Goal: Use online tool/utility: Utilize a website feature to perform a specific function

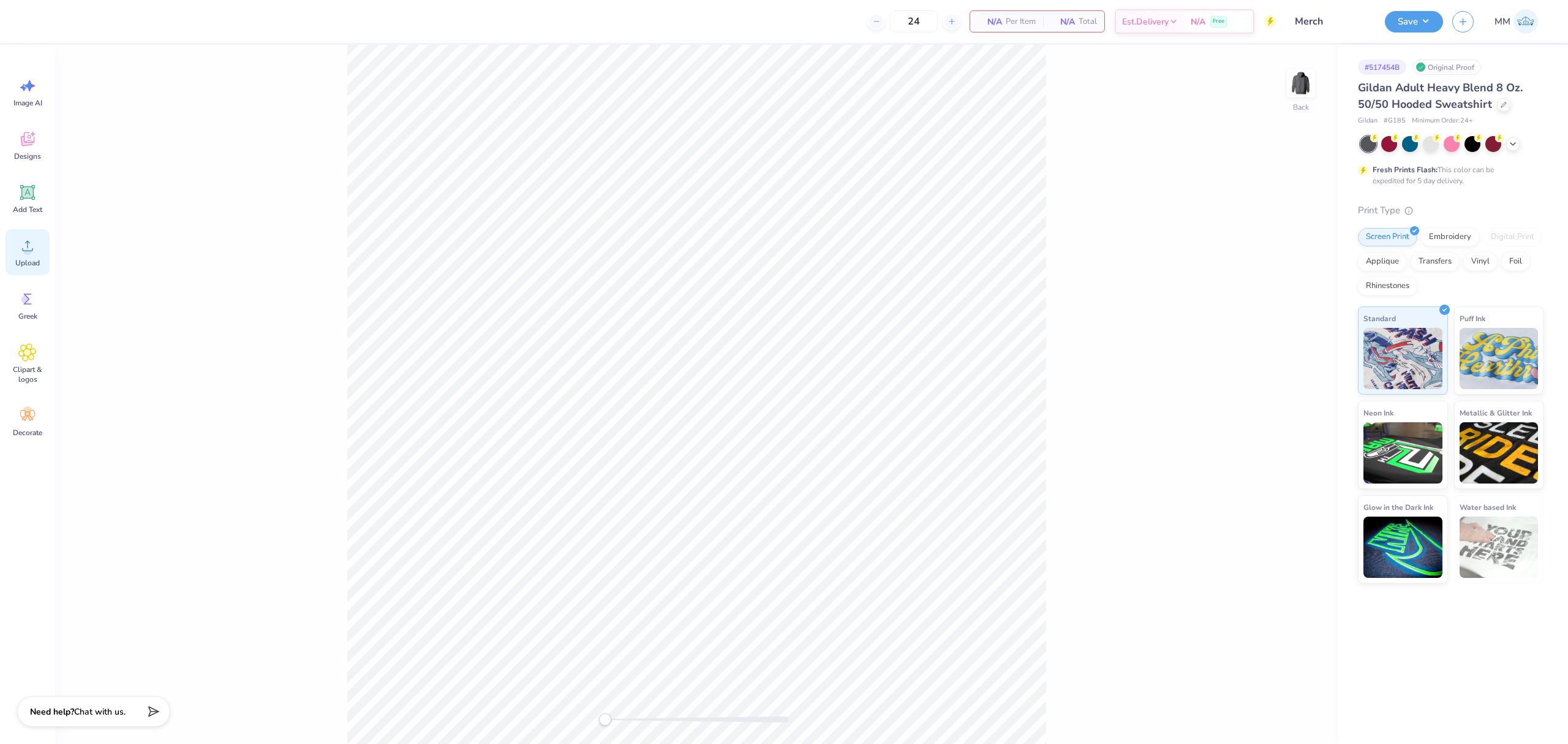
click at [37, 251] on div "Upload" at bounding box center [27, 252] width 44 height 46
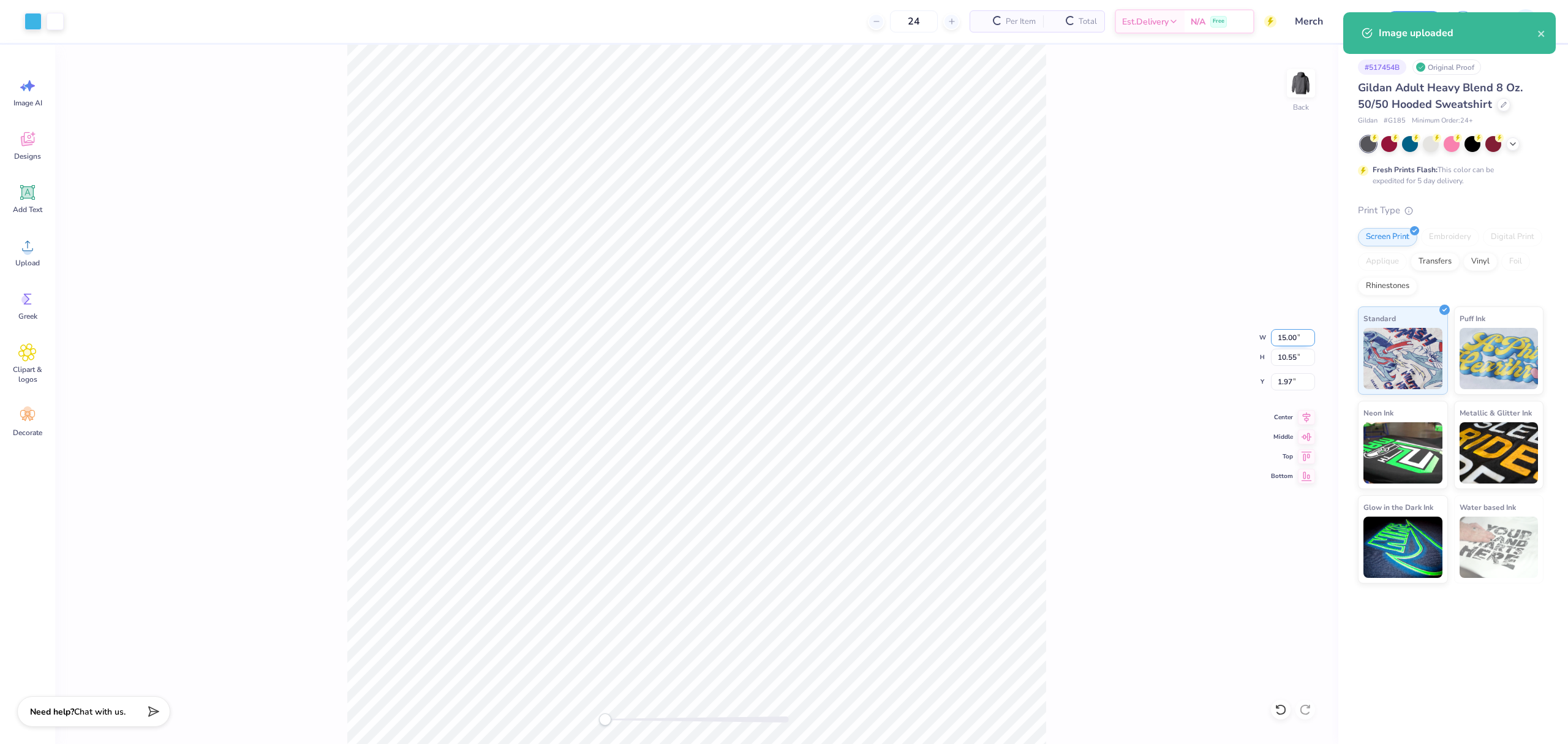
click at [1277, 329] on input "15.00" at bounding box center [1293, 338] width 44 height 17
type input "11"
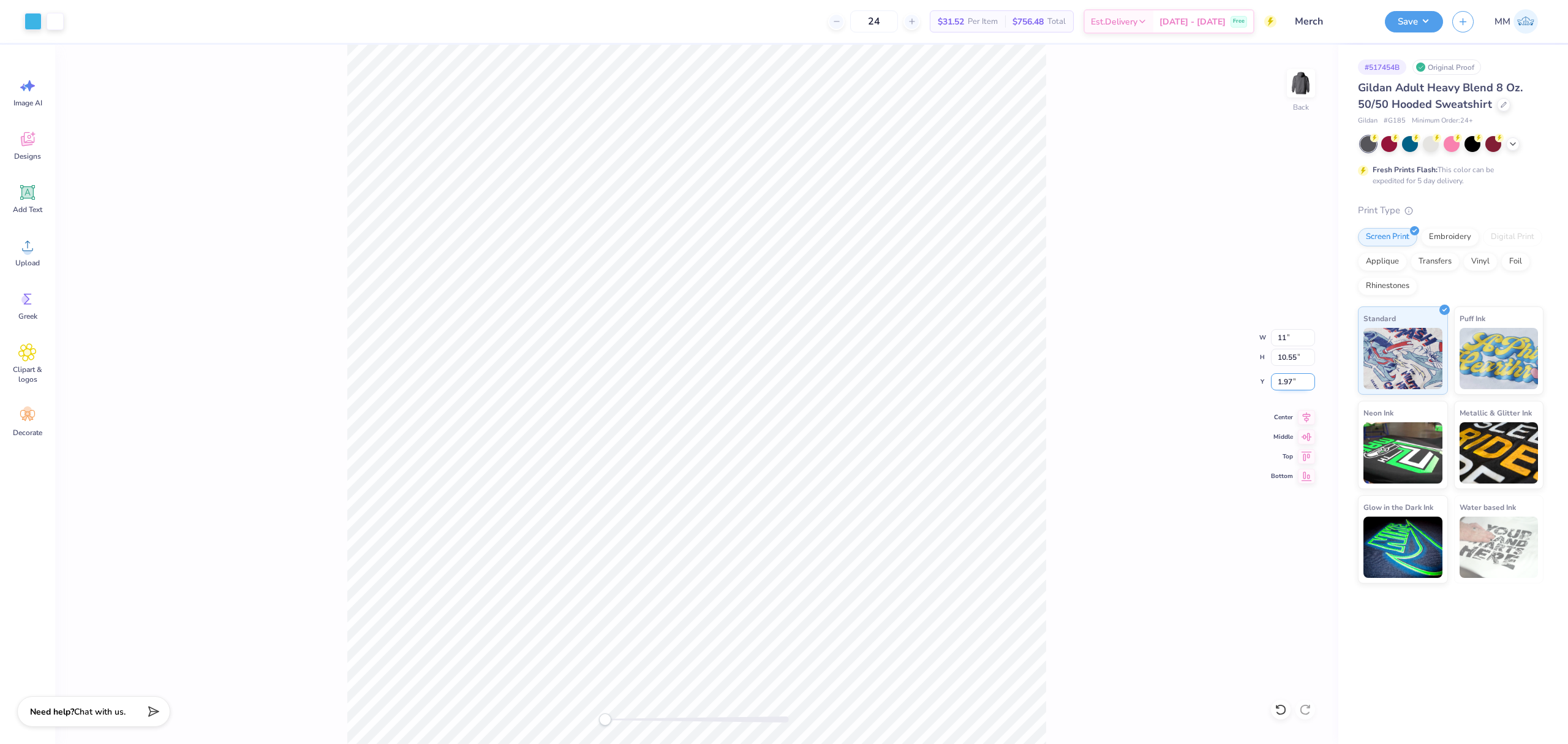
click at [1284, 381] on input "1.97" at bounding box center [1293, 382] width 44 height 17
type input "2"
click at [1307, 415] on icon at bounding box center [1307, 416] width 8 height 11
click at [1105, 432] on div "Back W 11 11 " H 10.55 10.55 " Y 2 2 " Center Middle Top Bottom" at bounding box center [697, 394] width 1283 height 699
click at [1304, 415] on icon at bounding box center [1307, 416] width 17 height 15
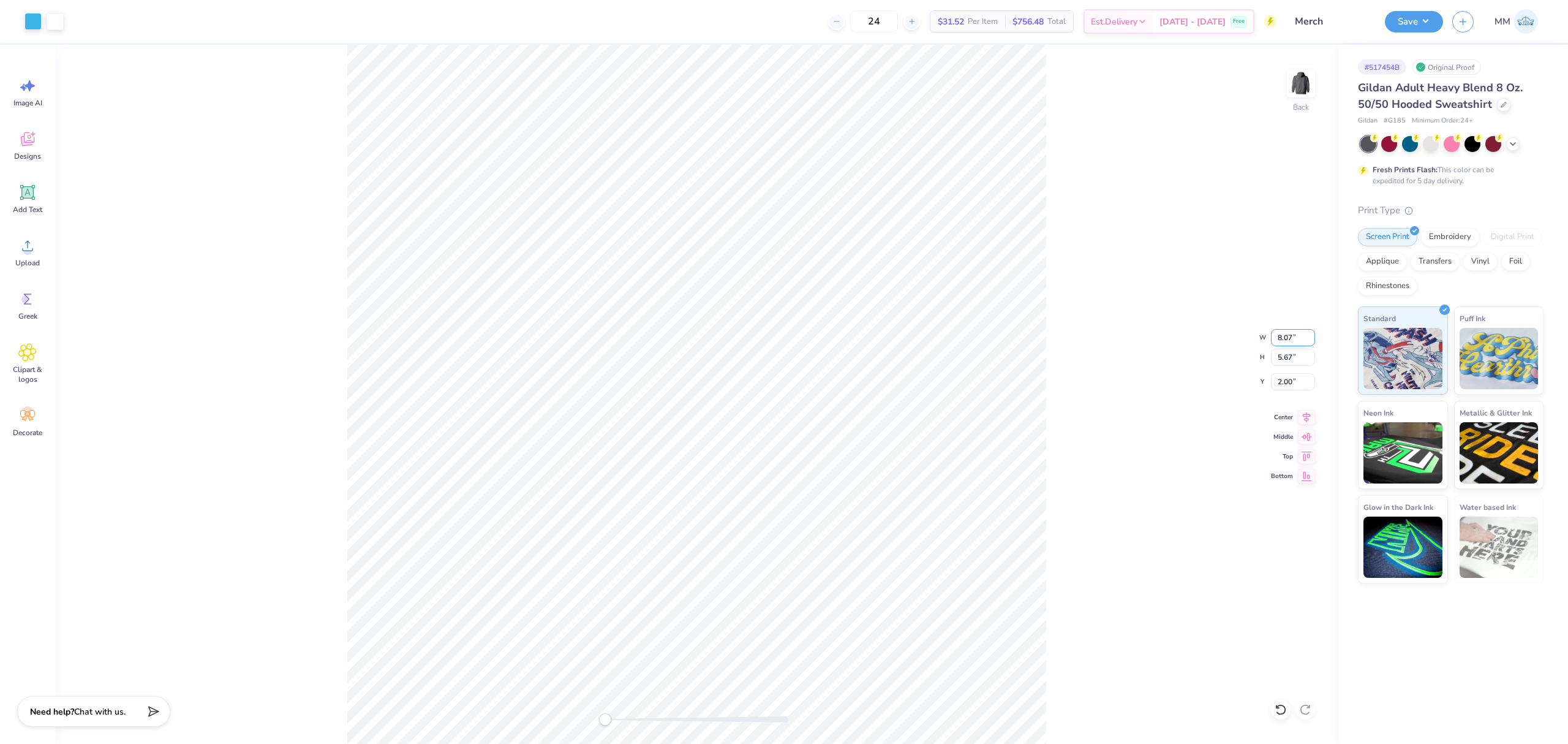
click at [1285, 334] on input "8.07" at bounding box center [1293, 338] width 44 height 17
type input "11"
click at [1280, 709] on icon at bounding box center [1281, 709] width 12 height 12
drag, startPoint x: 1096, startPoint y: 535, endPoint x: 1074, endPoint y: 528, distance: 23.1
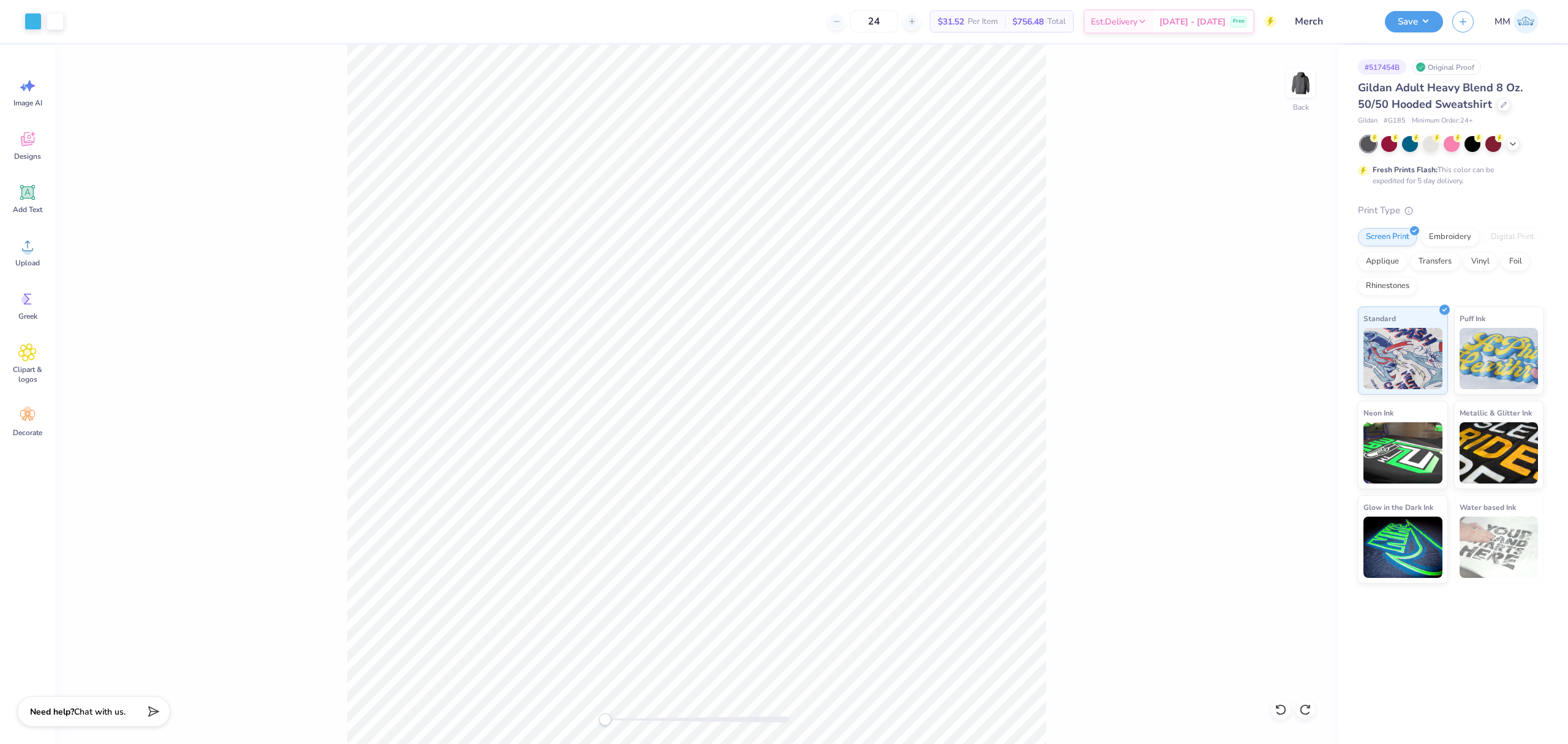
click at [1093, 532] on div "Back" at bounding box center [697, 394] width 1283 height 699
click at [1281, 379] on input "0.97" at bounding box center [1293, 382] width 44 height 17
type input "2"
click at [1303, 418] on icon at bounding box center [1307, 416] width 17 height 15
drag, startPoint x: 1118, startPoint y: 425, endPoint x: 1108, endPoint y: 419, distance: 11.7
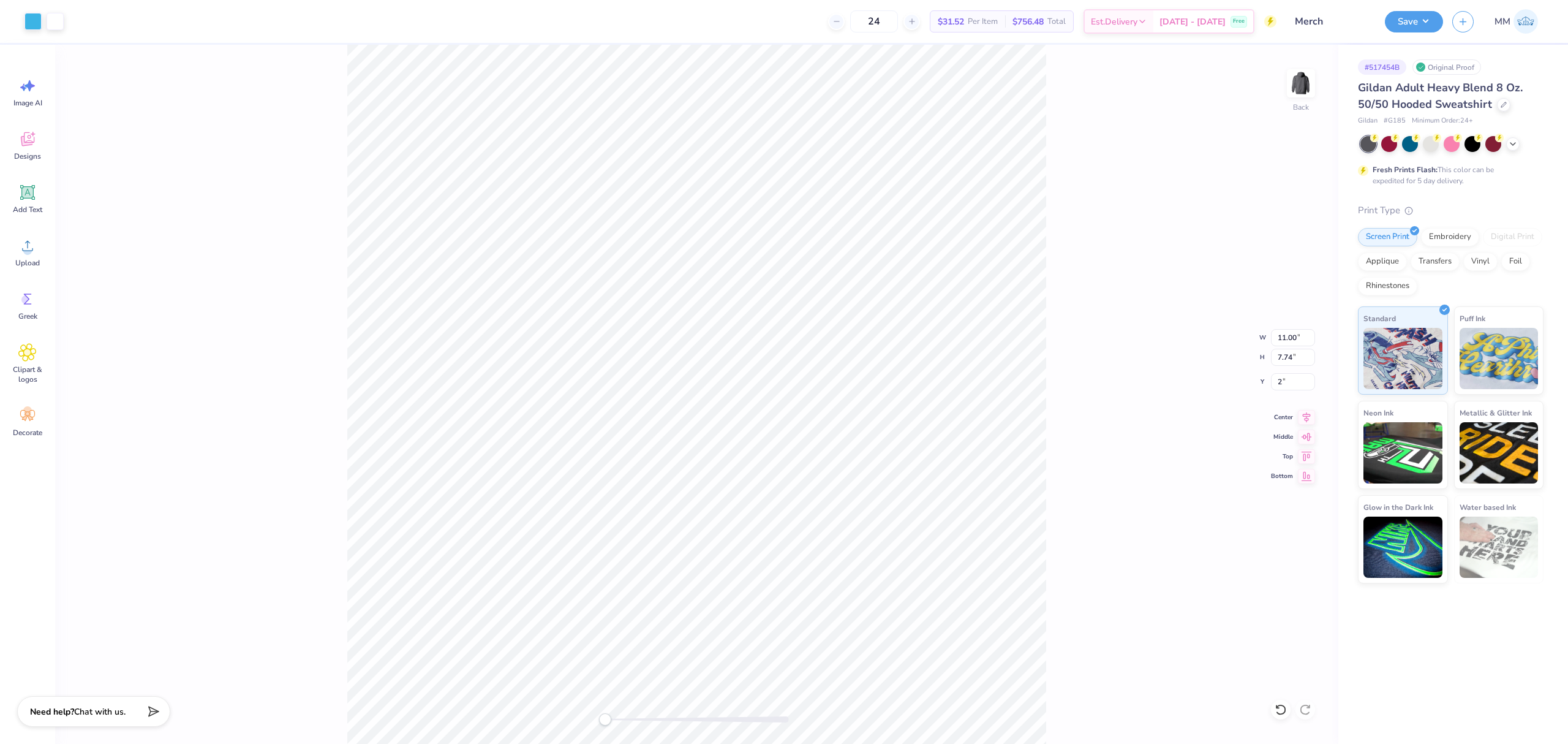
click at [1116, 423] on div "Back W 11.00 11.00 " H 7.74 7.74 " Y 2 2 " Center Middle Top Bottom" at bounding box center [697, 394] width 1283 height 699
click at [1417, 21] on button "Save" at bounding box center [1414, 20] width 58 height 21
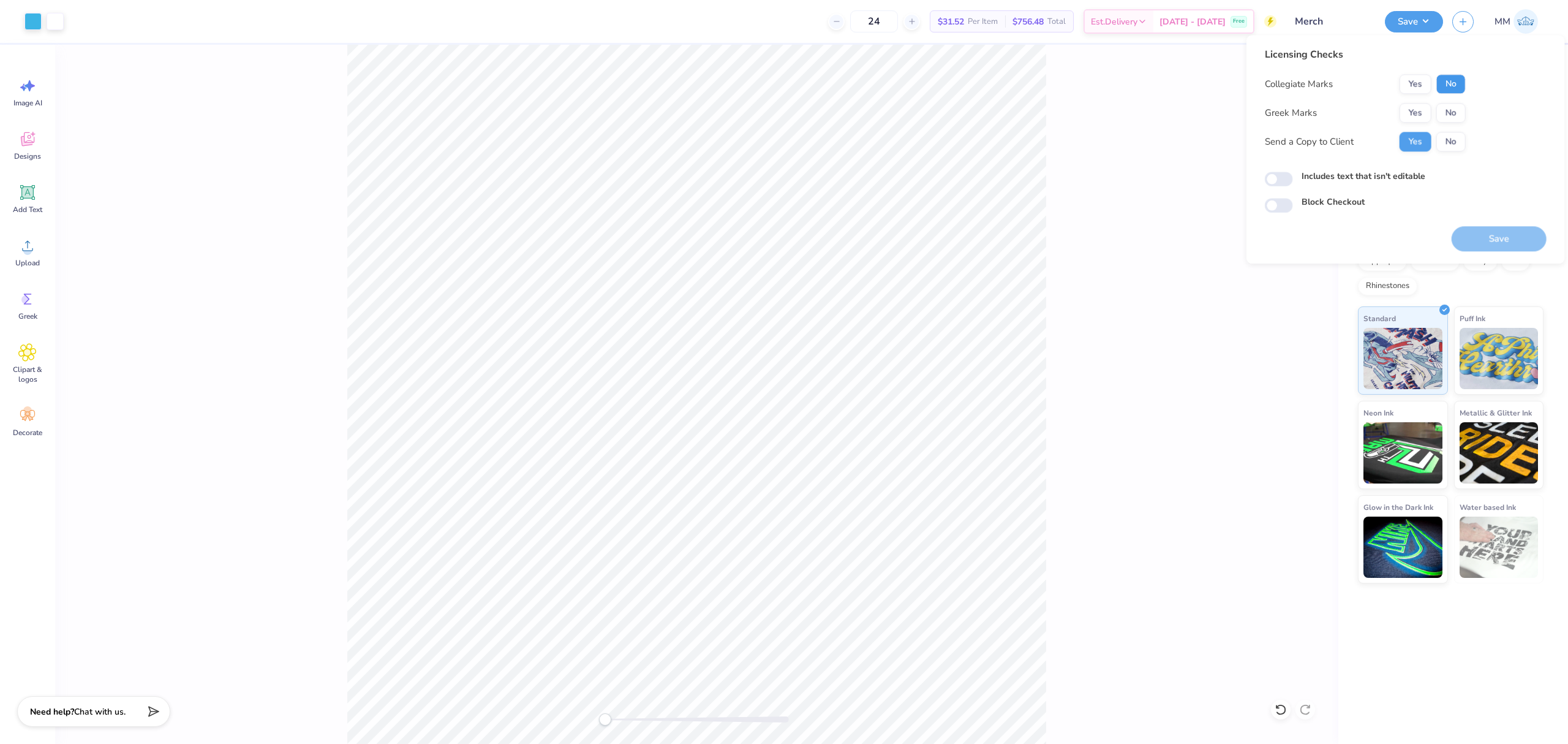
click at [1451, 85] on button "No" at bounding box center [1451, 83] width 29 height 19
click at [1446, 114] on button "No" at bounding box center [1451, 112] width 29 height 19
click at [1376, 175] on label "Includes text that isn't editable" at bounding box center [1364, 175] width 124 height 13
click at [1293, 175] on input "Includes text that isn't editable" at bounding box center [1279, 179] width 28 height 15
checkbox input "true"
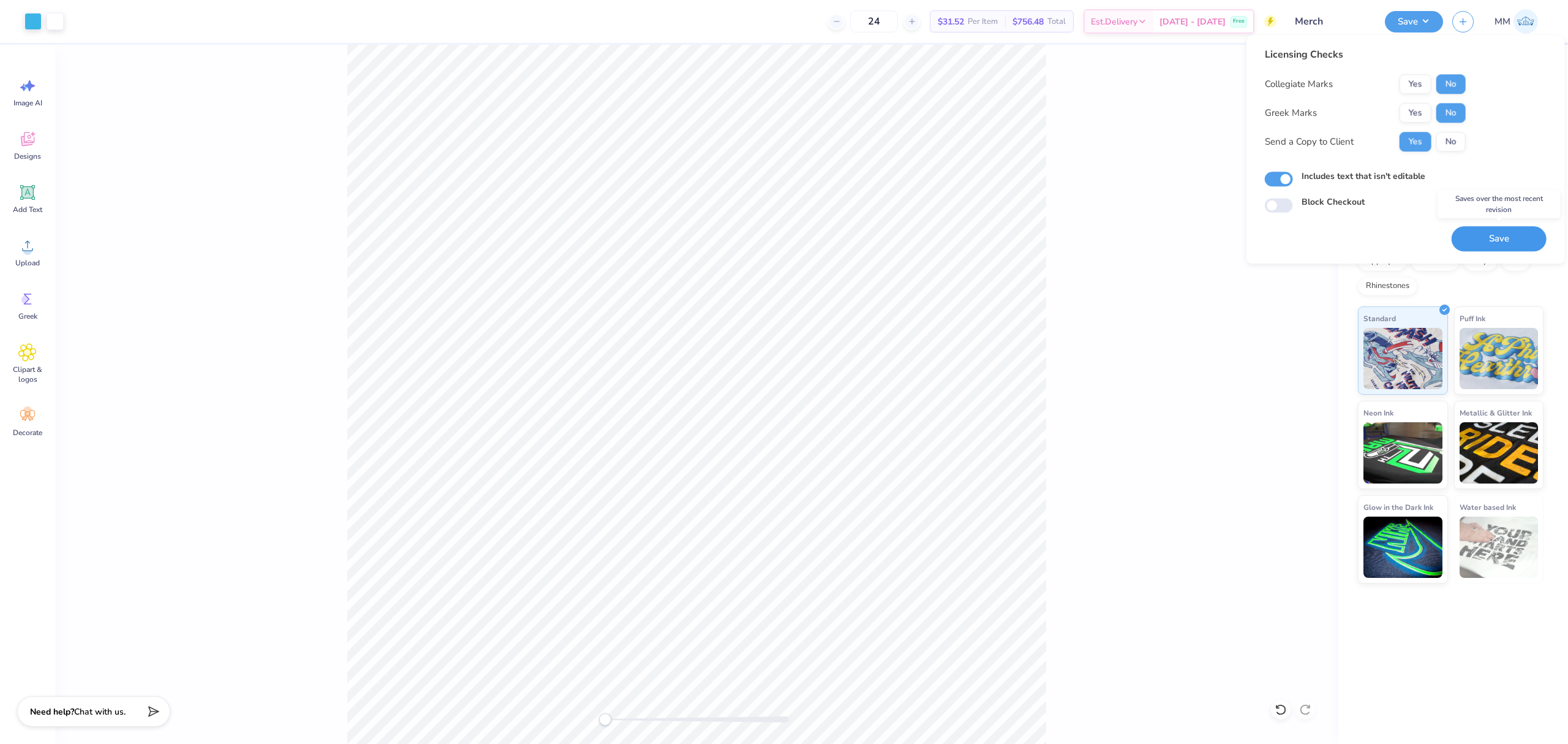
click at [1525, 241] on button "Save" at bounding box center [1499, 239] width 95 height 25
